Goal: Check status: Check status

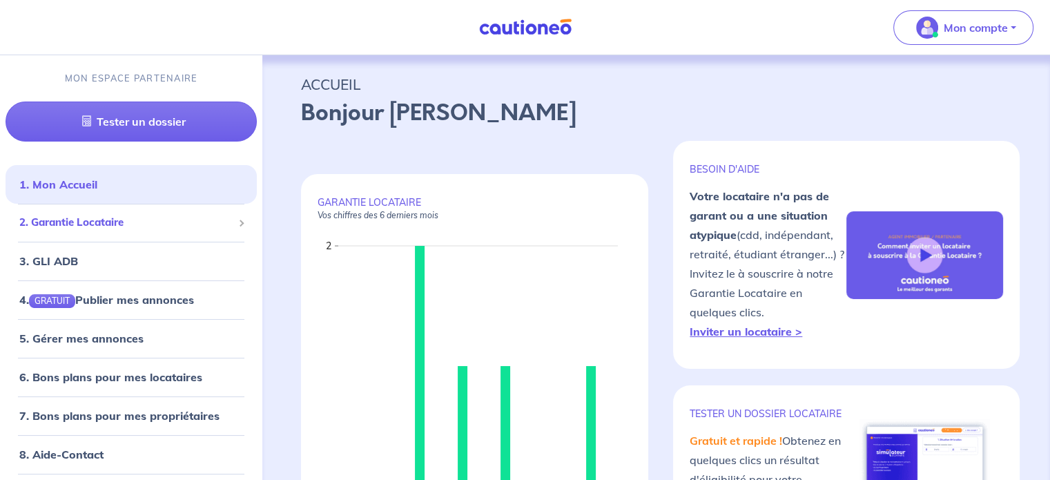
click at [121, 227] on span "2. Garantie Locataire" at bounding box center [125, 223] width 213 height 16
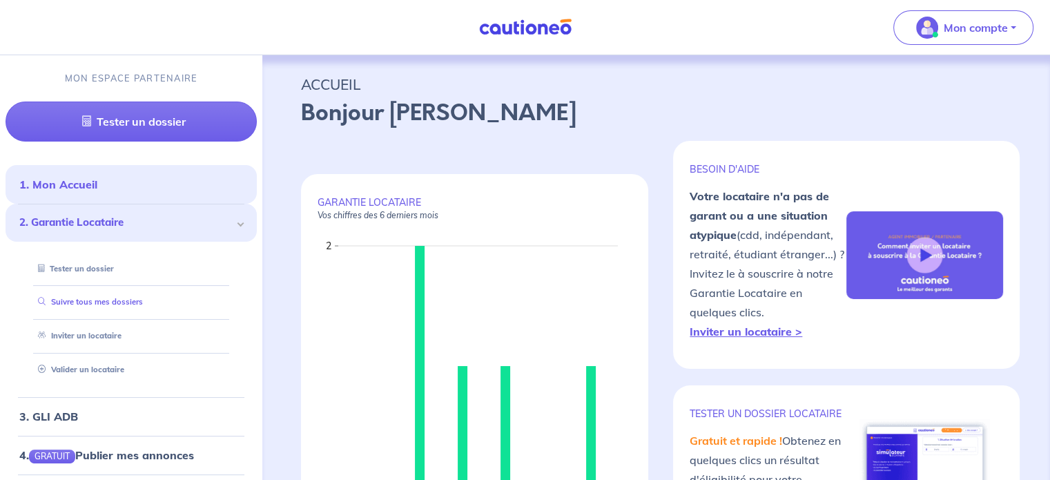
click at [119, 302] on link "Suivre tous mes dossiers" at bounding box center [87, 302] width 110 height 10
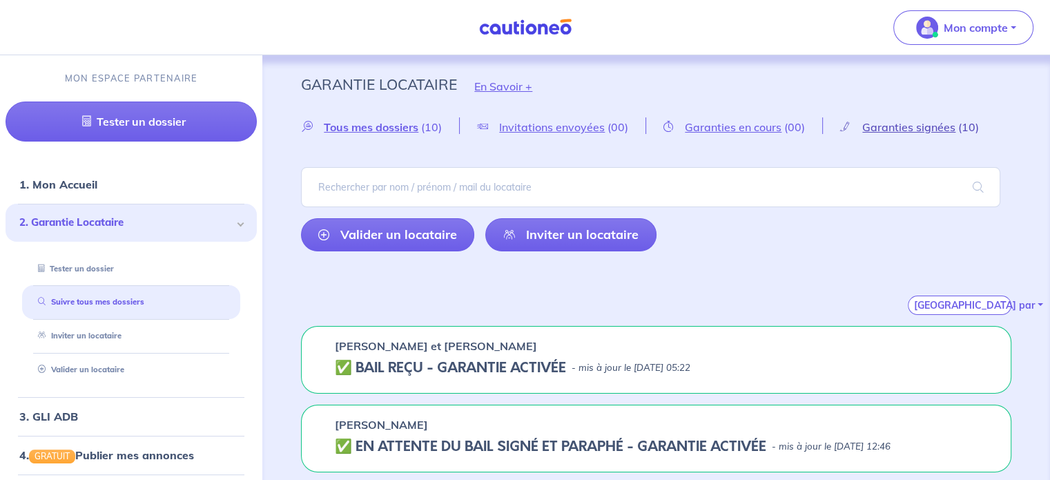
click at [885, 127] on span "Garanties signées" at bounding box center [908, 127] width 93 height 14
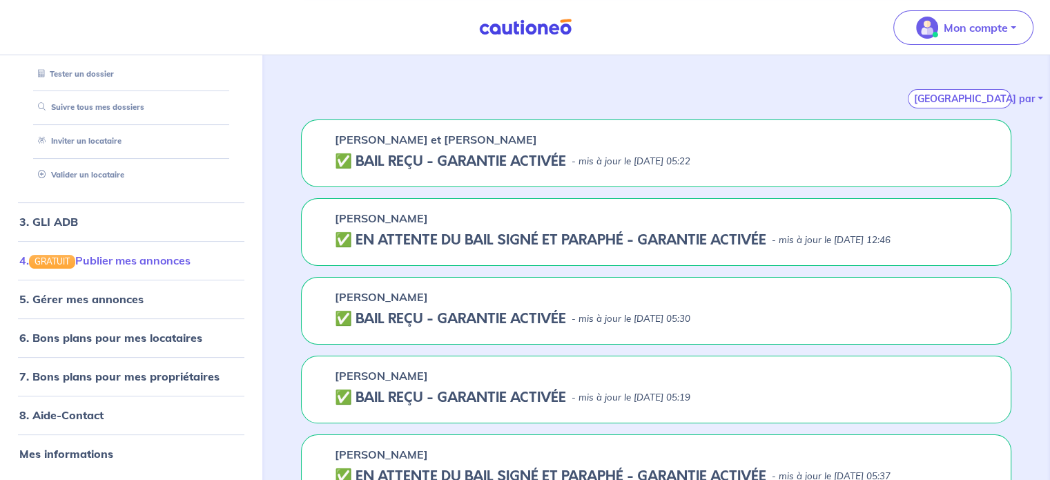
scroll to position [207, 0]
click at [709, 237] on h5 "✅️️️ EN ATTENTE DU BAIL SIGNÉ ET PARAPHÉ - GARANTIE ACTIVÉE" at bounding box center [550, 239] width 431 height 17
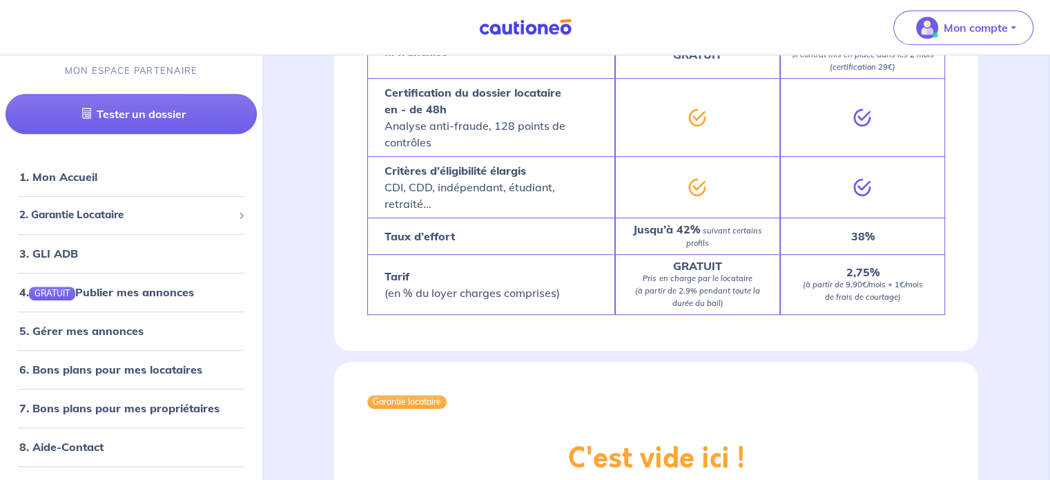
scroll to position [621, 0]
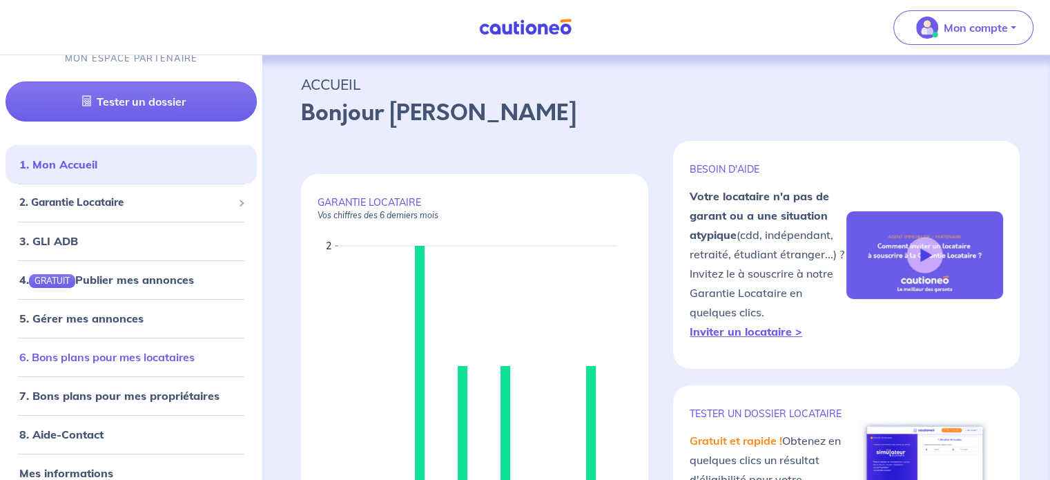
scroll to position [31, 0]
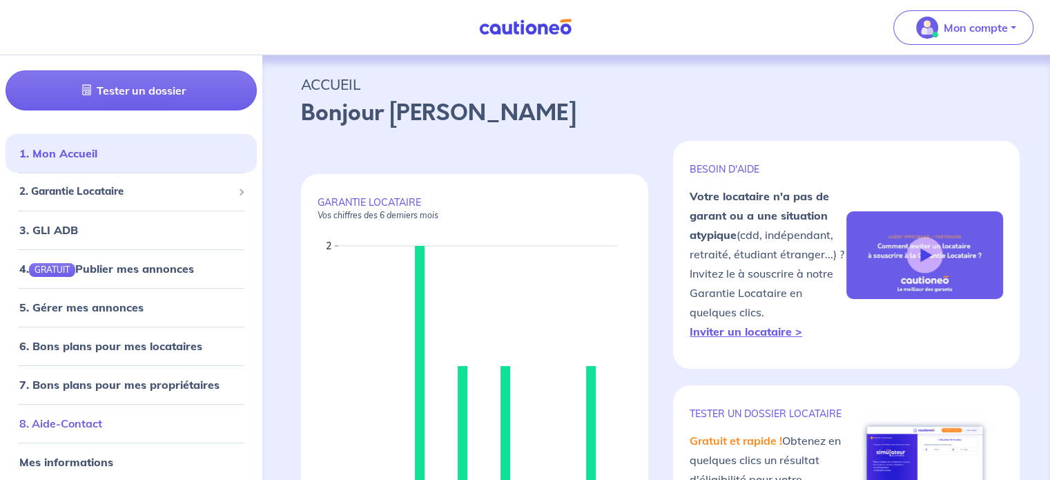
click at [81, 428] on link "8. Aide-Contact" at bounding box center [60, 423] width 83 height 14
